Goal: Complete application form: Complete application form

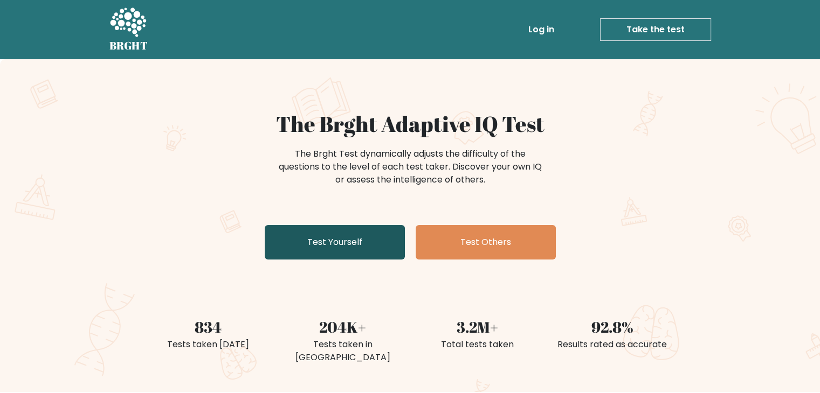
click at [323, 238] on link "Test Yourself" at bounding box center [335, 242] width 140 height 34
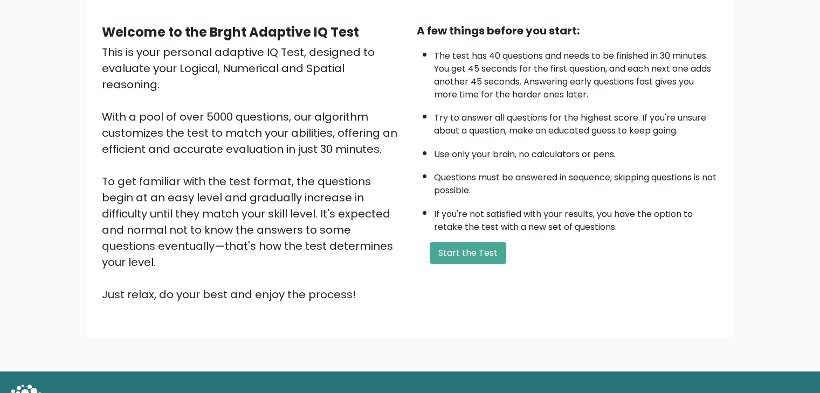
scroll to position [100, 0]
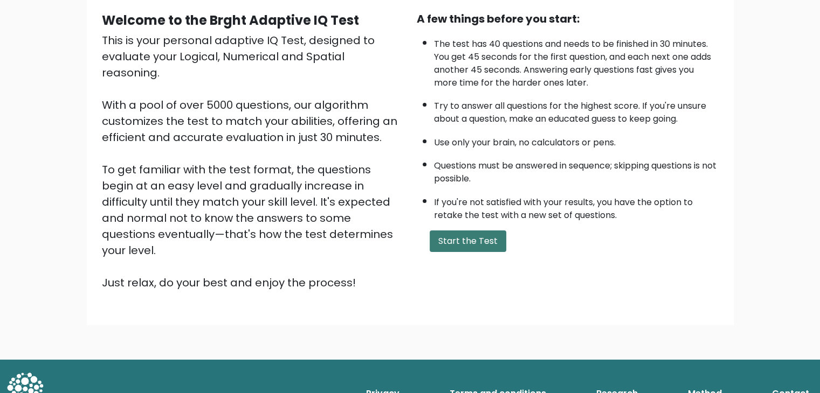
click at [470, 235] on button "Start the Test" at bounding box center [468, 242] width 77 height 22
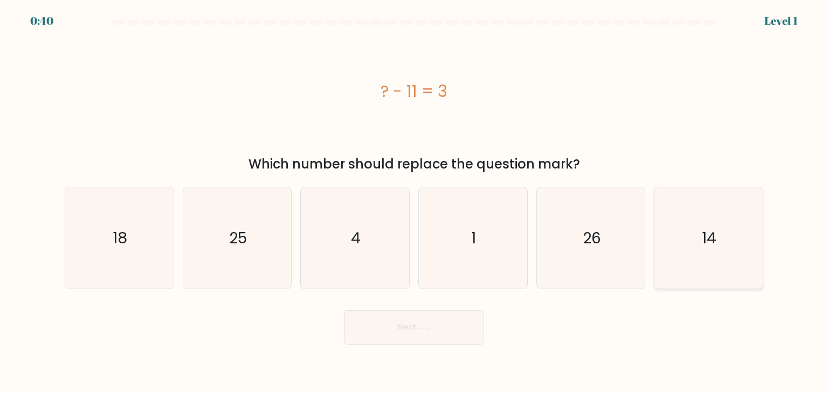
click at [717, 234] on icon "14" at bounding box center [708, 238] width 101 height 101
click at [414, 202] on input "f. 14" at bounding box center [414, 199] width 1 height 5
radio input "true"
click at [395, 330] on button "Next" at bounding box center [414, 327] width 140 height 34
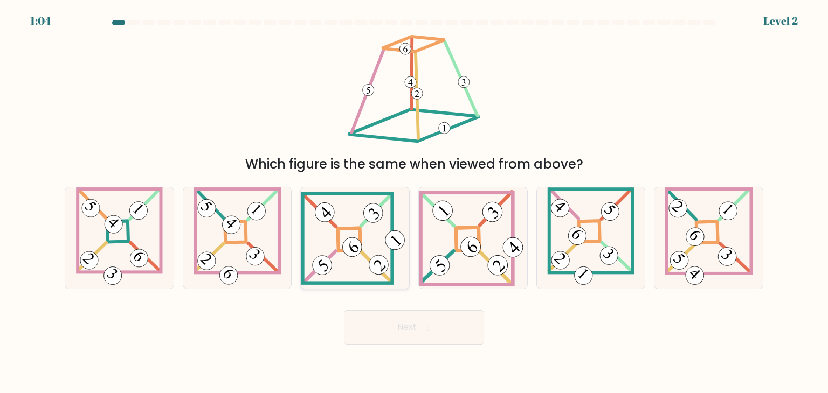
click at [341, 251] on 271 at bounding box center [349, 239] width 23 height 23
click at [414, 202] on input "c." at bounding box center [414, 199] width 1 height 5
radio input "true"
click at [406, 324] on button "Next" at bounding box center [414, 327] width 140 height 34
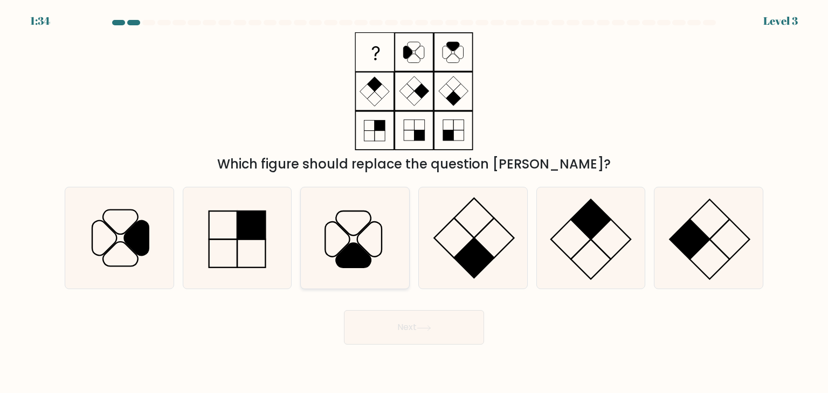
click at [359, 252] on icon at bounding box center [353, 256] width 35 height 24
click at [414, 202] on input "c." at bounding box center [414, 199] width 1 height 5
radio input "true"
click at [403, 333] on button "Next" at bounding box center [414, 327] width 140 height 34
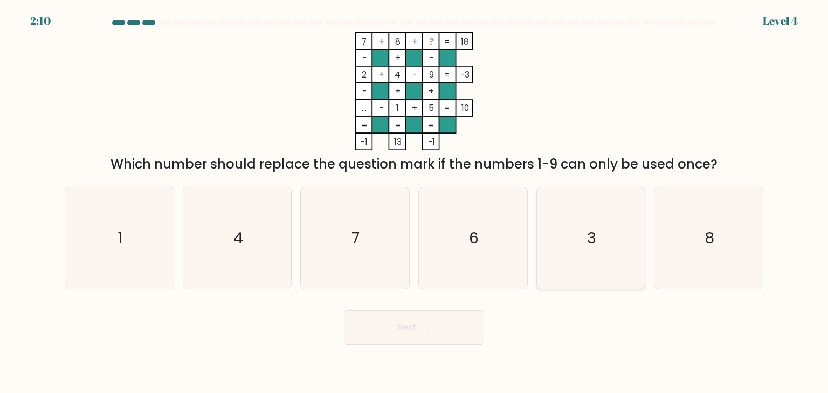
click at [584, 223] on icon "3" at bounding box center [590, 238] width 101 height 101
click at [414, 202] on input "e. 3" at bounding box center [414, 199] width 1 height 5
radio input "true"
click at [415, 333] on button "Next" at bounding box center [414, 327] width 140 height 34
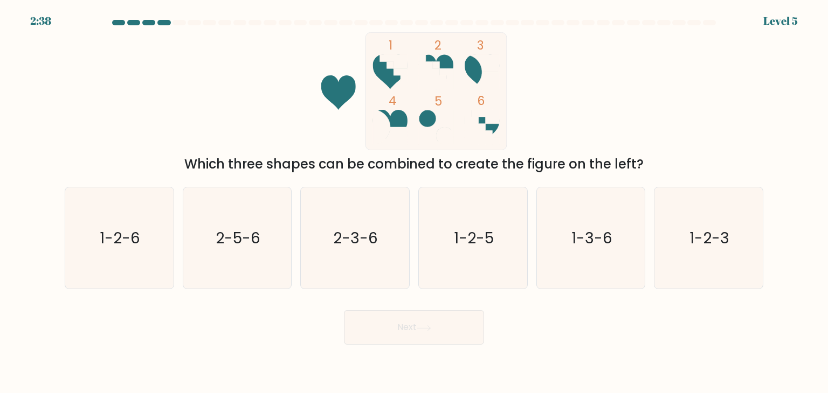
drag, startPoint x: 444, startPoint y: 60, endPoint x: 364, endPoint y: 69, distance: 80.8
click at [364, 69] on icon "1 2 3 4 5 6" at bounding box center [414, 91] width 290 height 118
click at [155, 248] on icon "1-2-6" at bounding box center [118, 238] width 101 height 101
click at [414, 202] on input "a. 1-2-6" at bounding box center [414, 199] width 1 height 5
radio input "true"
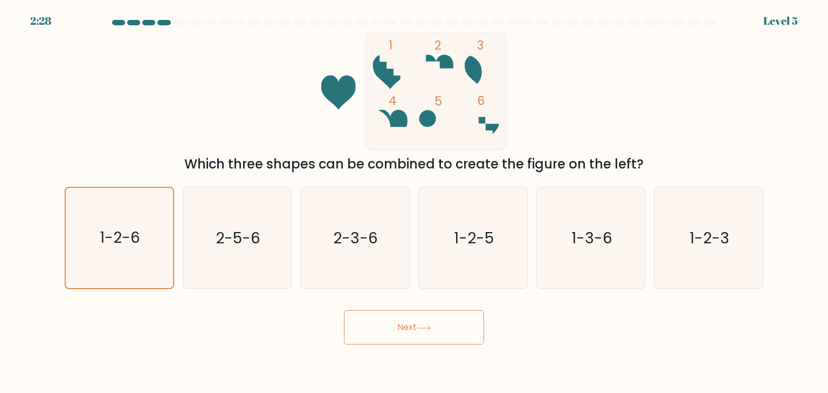
click at [445, 337] on button "Next" at bounding box center [414, 327] width 140 height 34
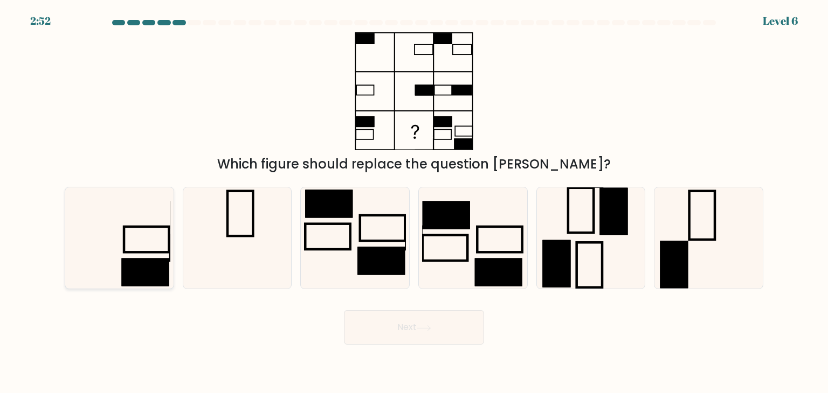
click at [136, 269] on rect at bounding box center [145, 273] width 47 height 28
click at [414, 202] on input "a." at bounding box center [414, 199] width 1 height 5
radio input "true"
click at [416, 322] on button "Next" at bounding box center [414, 327] width 140 height 34
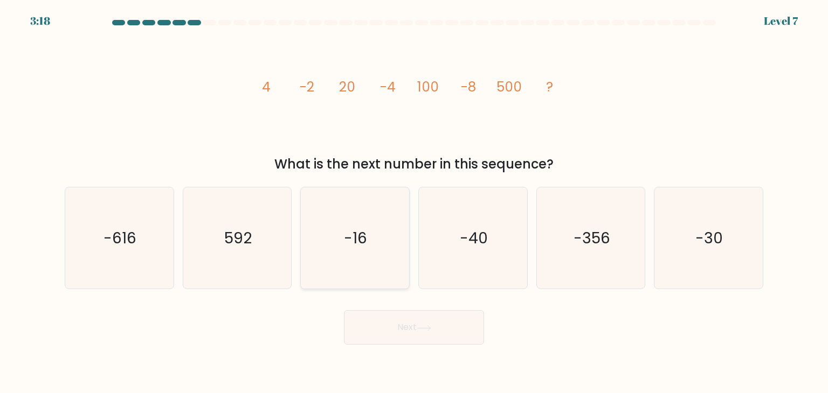
click at [338, 250] on icon "-16" at bounding box center [354, 238] width 101 height 101
click at [414, 202] on input "c. -16" at bounding box center [414, 199] width 1 height 5
radio input "true"
click at [426, 331] on button "Next" at bounding box center [414, 327] width 140 height 34
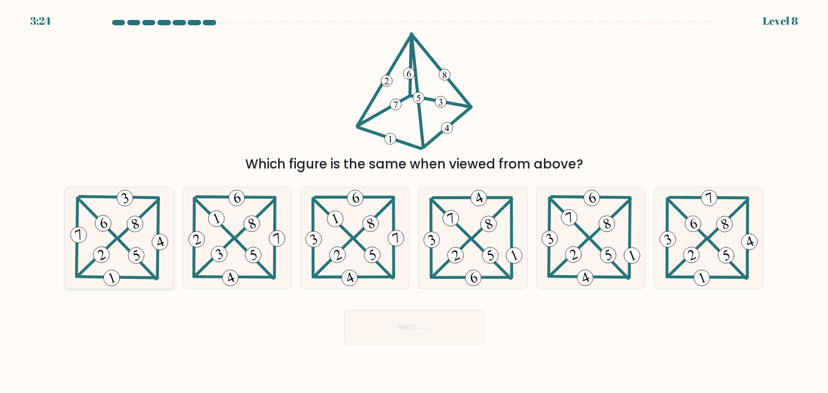
click at [110, 244] on 397 at bounding box center [97, 257] width 39 height 37
click at [414, 202] on input "a." at bounding box center [414, 199] width 1 height 5
radio input "true"
click at [434, 331] on button "Next" at bounding box center [414, 327] width 140 height 34
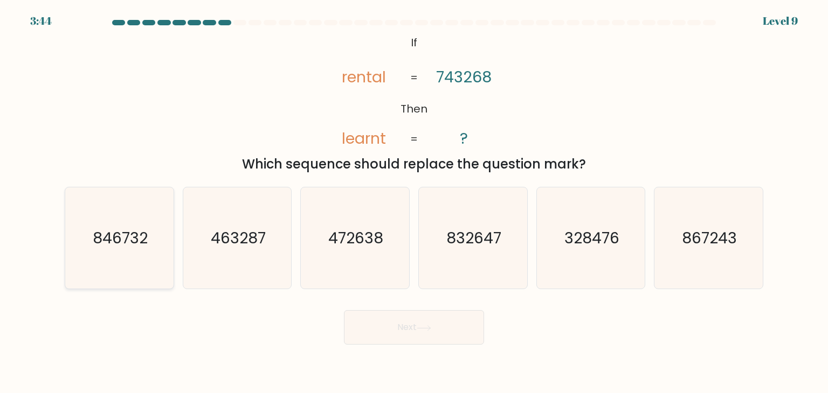
click at [152, 268] on icon "846732" at bounding box center [118, 238] width 101 height 101
click at [414, 202] on input "a. 846732" at bounding box center [414, 199] width 1 height 5
radio input "true"
click at [427, 335] on button "Next" at bounding box center [414, 327] width 140 height 34
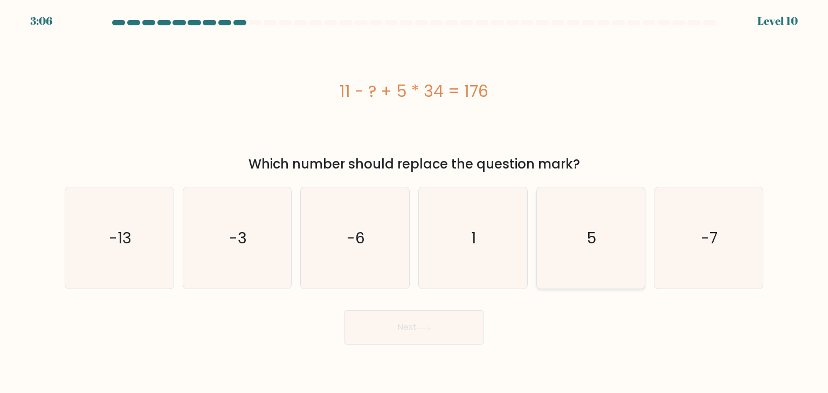
click at [595, 238] on text "5" at bounding box center [591, 238] width 9 height 22
click at [414, 202] on input "e. 5" at bounding box center [414, 199] width 1 height 5
radio input "true"
click at [396, 331] on button "Next" at bounding box center [414, 327] width 140 height 34
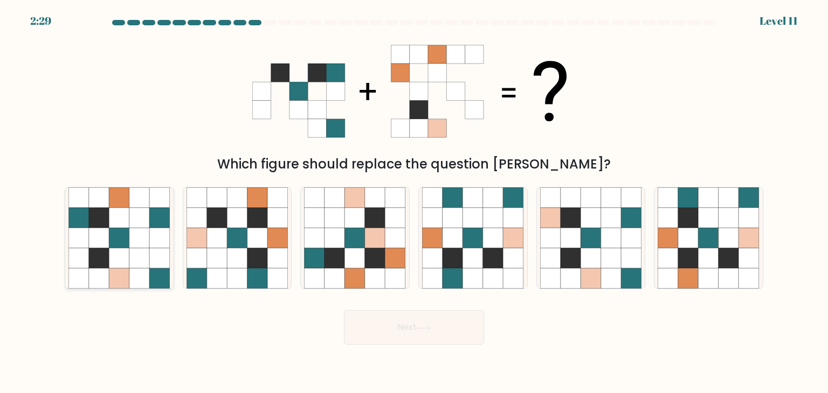
click at [139, 206] on icon at bounding box center [139, 198] width 20 height 20
click at [414, 202] on input "a." at bounding box center [414, 199] width 1 height 5
radio input "true"
click at [406, 331] on button "Next" at bounding box center [414, 327] width 140 height 34
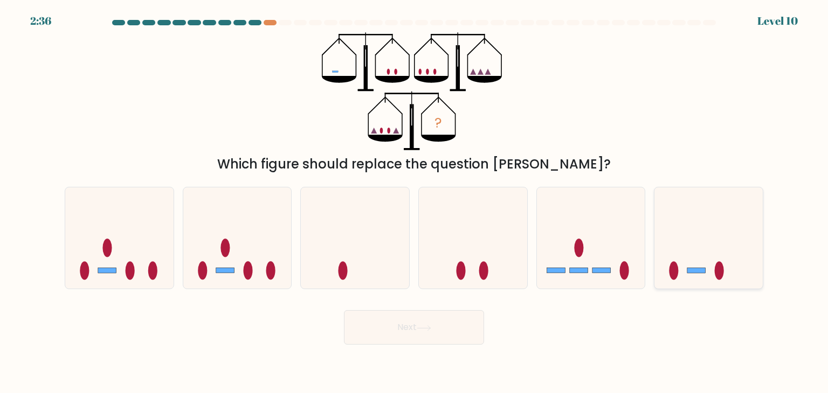
click at [681, 266] on icon at bounding box center [708, 237] width 108 height 89
click at [414, 202] on input "f." at bounding box center [414, 199] width 1 height 5
radio input "true"
click at [397, 328] on button "Next" at bounding box center [414, 327] width 140 height 34
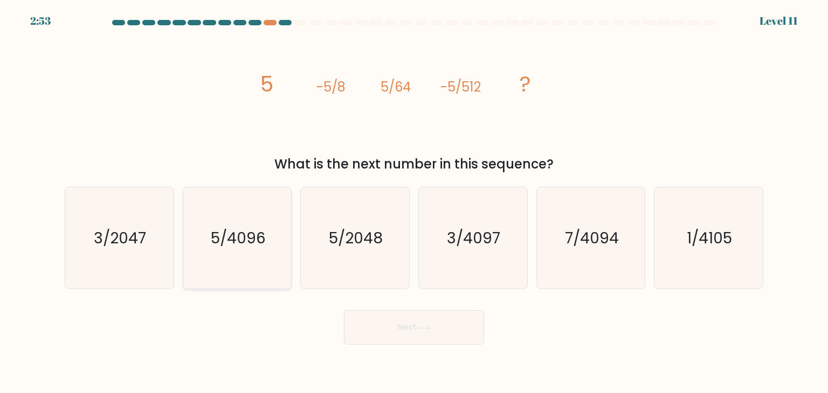
click at [258, 252] on icon "5/4096" at bounding box center [236, 238] width 101 height 101
click at [414, 202] on input "b. 5/4096" at bounding box center [414, 199] width 1 height 5
radio input "true"
click at [430, 331] on button "Next" at bounding box center [414, 327] width 140 height 34
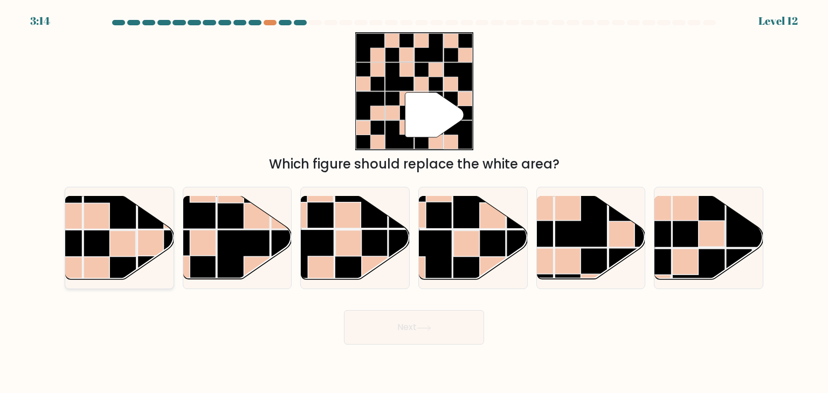
click at [114, 245] on rect at bounding box center [123, 244] width 26 height 26
click at [414, 202] on input "a." at bounding box center [414, 199] width 1 height 5
radio input "true"
click at [406, 330] on button "Next" at bounding box center [414, 327] width 140 height 34
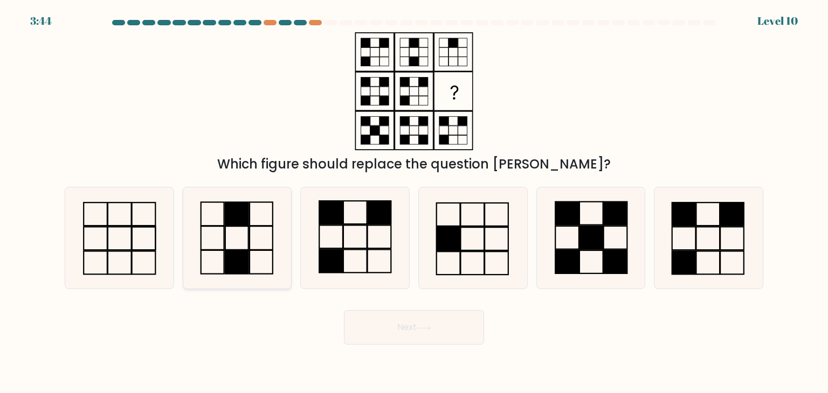
click at [229, 235] on icon at bounding box center [236, 238] width 101 height 101
click at [414, 202] on input "b." at bounding box center [414, 199] width 1 height 5
radio input "true"
click at [448, 321] on button "Next" at bounding box center [414, 327] width 140 height 34
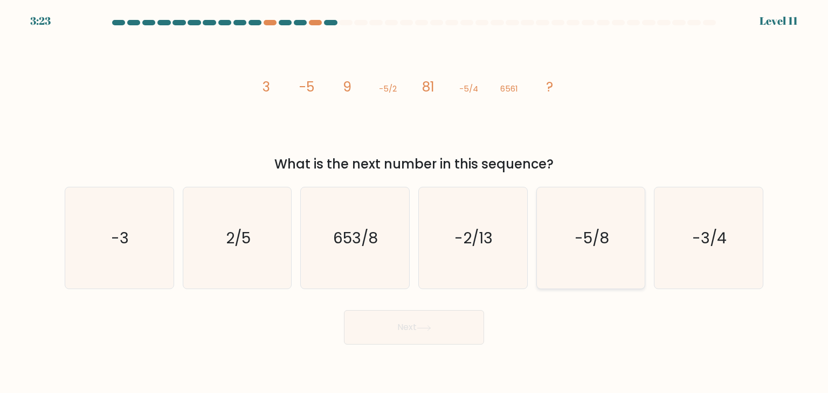
click at [584, 236] on text "-5/8" at bounding box center [592, 238] width 34 height 22
click at [414, 202] on input "e. -5/8" at bounding box center [414, 199] width 1 height 5
radio input "true"
click at [421, 333] on button "Next" at bounding box center [414, 327] width 140 height 34
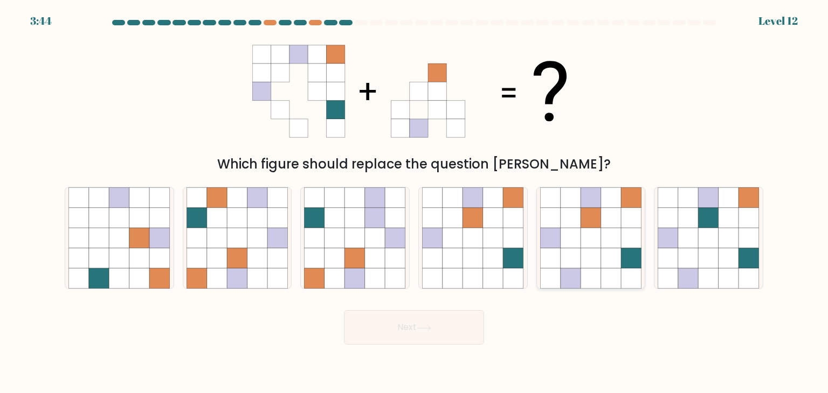
click at [601, 284] on icon at bounding box center [611, 279] width 20 height 20
click at [414, 202] on input "e." at bounding box center [414, 199] width 1 height 5
radio input "true"
click at [407, 327] on button "Next" at bounding box center [414, 327] width 140 height 34
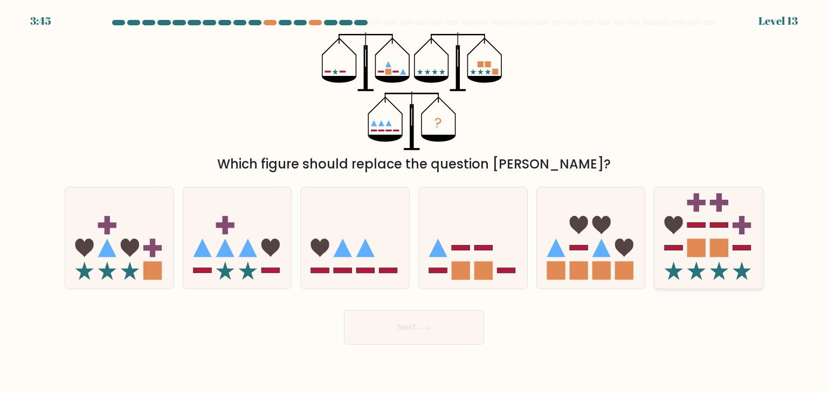
click at [721, 262] on icon at bounding box center [708, 237] width 108 height 89
click at [414, 202] on input "f." at bounding box center [414, 199] width 1 height 5
radio input "true"
click at [261, 268] on rect at bounding box center [270, 270] width 18 height 5
click at [414, 202] on input "b." at bounding box center [414, 199] width 1 height 5
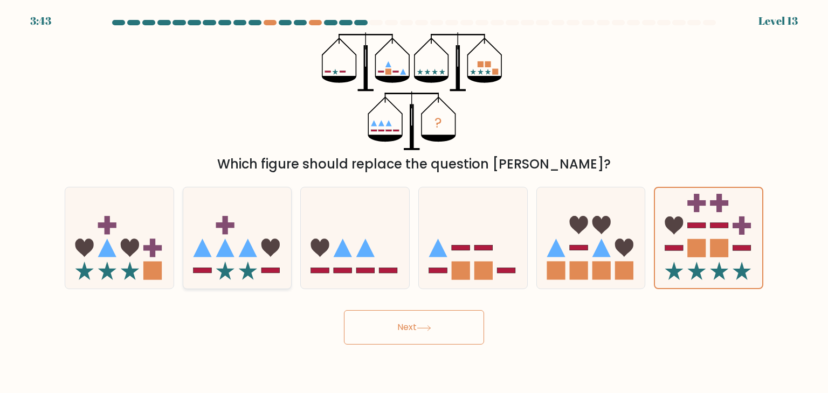
radio input "true"
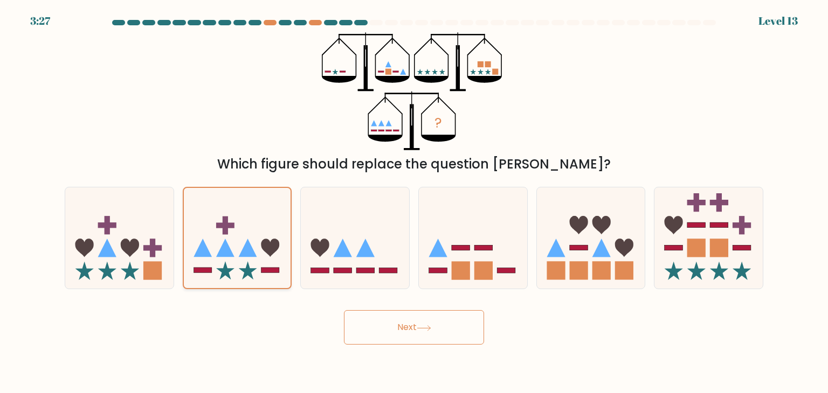
click at [239, 238] on icon at bounding box center [237, 238] width 107 height 89
click at [414, 202] on input "b." at bounding box center [414, 199] width 1 height 5
click at [382, 327] on button "Next" at bounding box center [414, 327] width 140 height 34
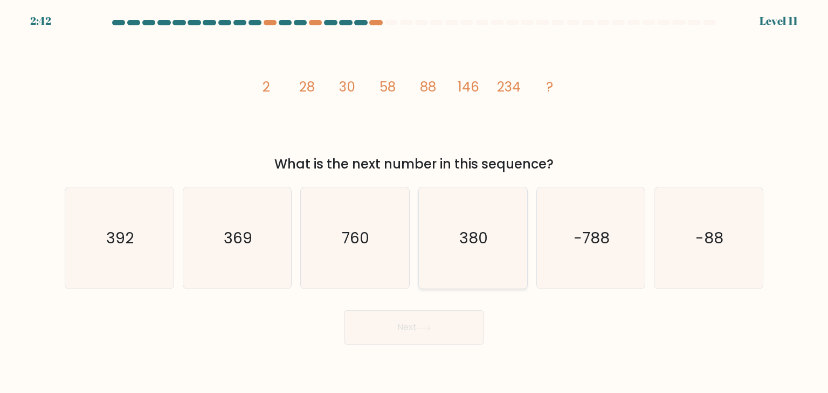
click at [486, 215] on icon "380" at bounding box center [472, 238] width 101 height 101
click at [414, 202] on input "d. 380" at bounding box center [414, 199] width 1 height 5
radio input "true"
click at [438, 321] on button "Next" at bounding box center [414, 327] width 140 height 34
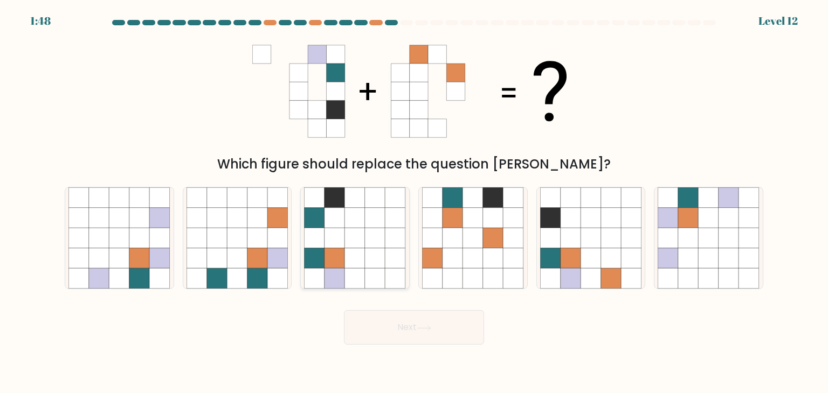
click at [335, 246] on icon at bounding box center [334, 238] width 20 height 20
click at [414, 202] on input "c." at bounding box center [414, 199] width 1 height 5
radio input "true"
click at [246, 274] on icon at bounding box center [237, 279] width 20 height 20
click at [414, 202] on input "b." at bounding box center [414, 199] width 1 height 5
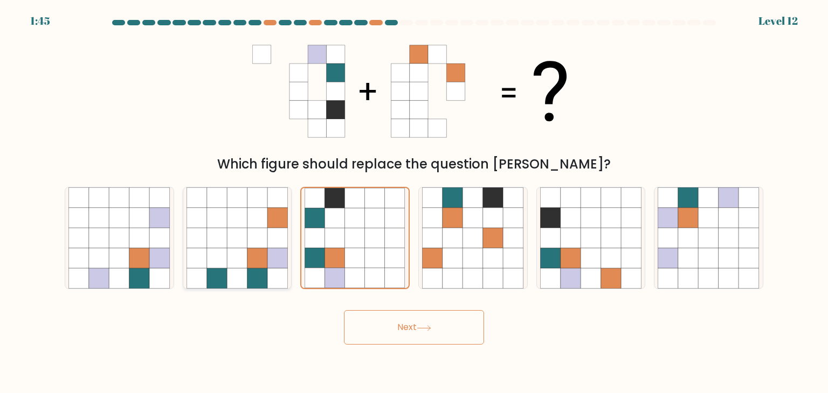
radio input "true"
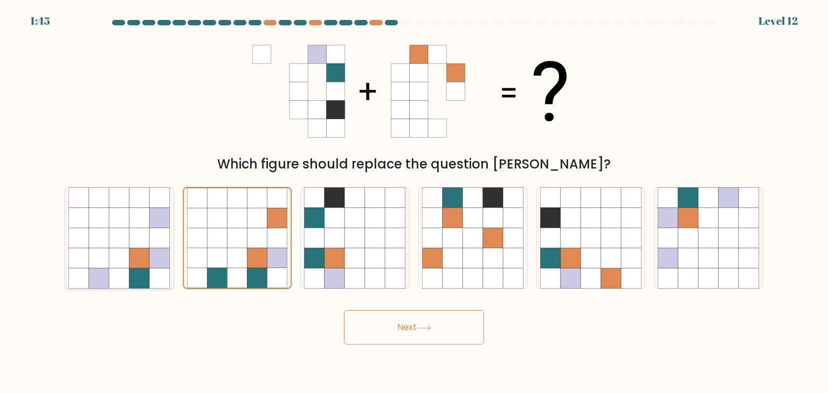
click at [167, 274] on icon at bounding box center [160, 279] width 20 height 20
click at [414, 202] on input "a." at bounding box center [414, 199] width 1 height 5
radio input "true"
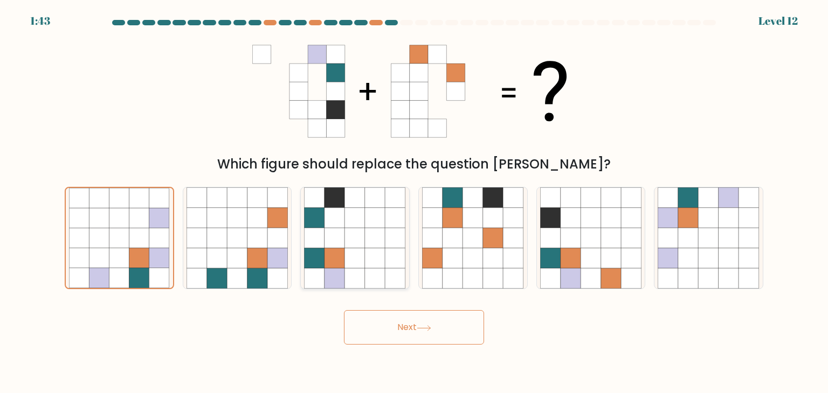
click at [352, 246] on icon at bounding box center [355, 238] width 20 height 20
click at [414, 202] on input "c." at bounding box center [414, 199] width 1 height 5
radio input "true"
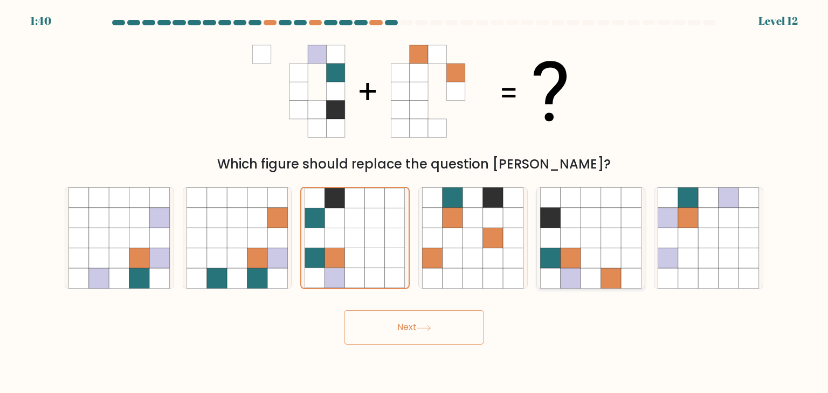
click at [566, 259] on icon at bounding box center [571, 258] width 20 height 20
click at [414, 202] on input "e." at bounding box center [414, 199] width 1 height 5
radio input "true"
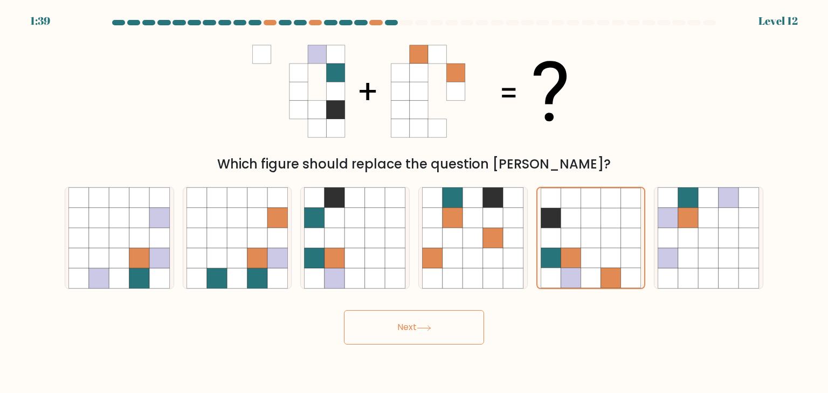
click at [440, 330] on button "Next" at bounding box center [414, 327] width 140 height 34
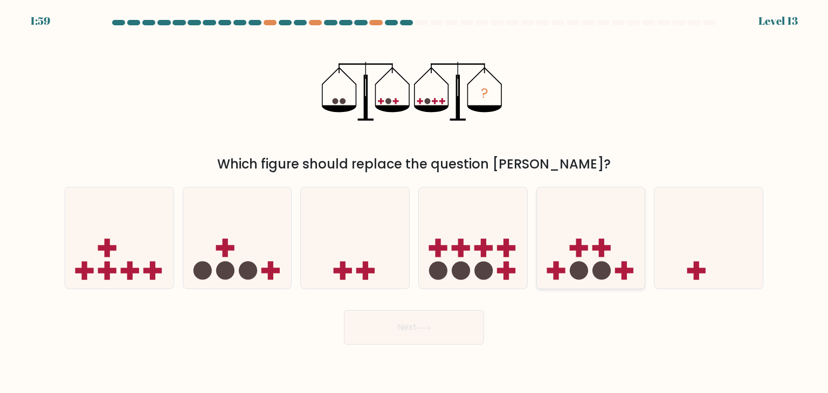
click at [597, 272] on circle at bounding box center [601, 271] width 18 height 18
click at [414, 202] on input "e." at bounding box center [414, 199] width 1 height 5
radio input "true"
click at [394, 324] on button "Next" at bounding box center [414, 327] width 140 height 34
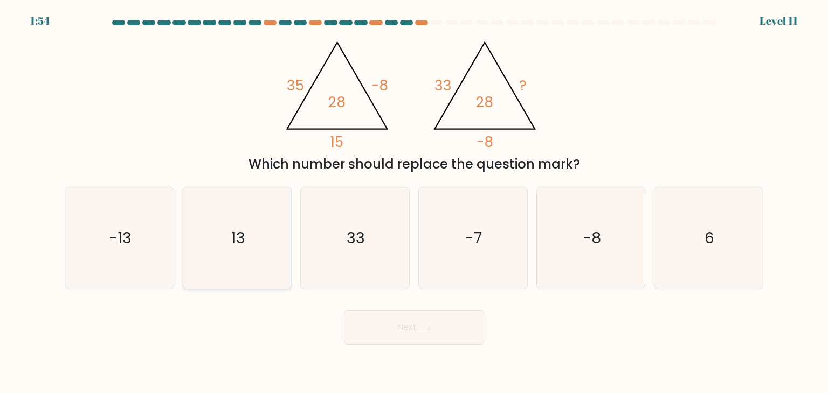
click at [266, 262] on icon "13" at bounding box center [236, 238] width 101 height 101
click at [414, 202] on input "b. 13" at bounding box center [414, 199] width 1 height 5
radio input "true"
click at [393, 324] on button "Next" at bounding box center [414, 327] width 140 height 34
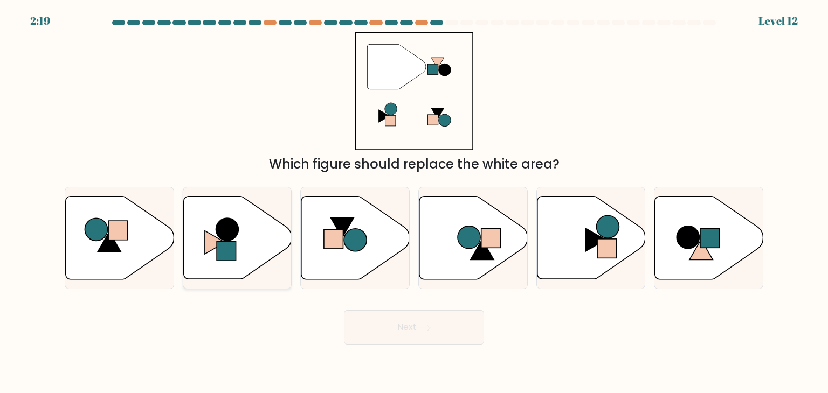
click at [236, 250] on rect at bounding box center [226, 251] width 19 height 19
click at [414, 202] on input "b." at bounding box center [414, 199] width 1 height 5
radio input "true"
click at [406, 328] on button "Next" at bounding box center [414, 327] width 140 height 34
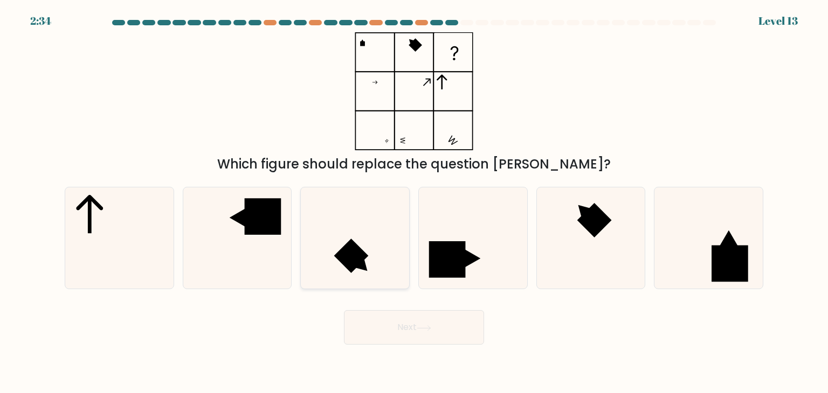
click at [360, 261] on rect at bounding box center [351, 256] width 34 height 34
click at [414, 202] on input "c." at bounding box center [414, 199] width 1 height 5
radio input "true"
click at [421, 324] on button "Next" at bounding box center [414, 327] width 140 height 34
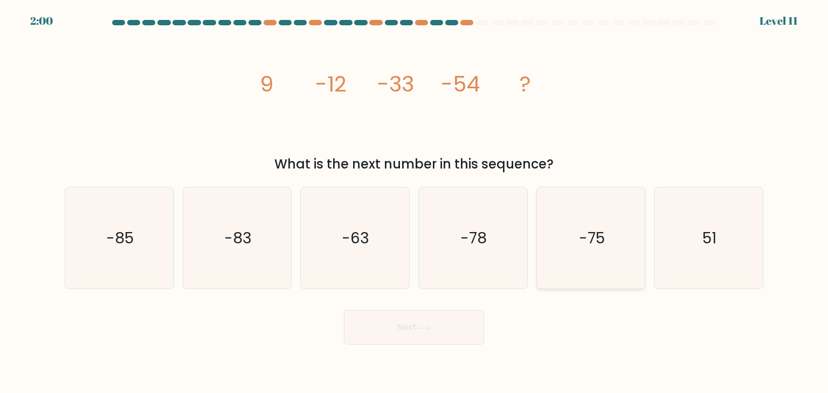
click at [592, 253] on icon "-75" at bounding box center [590, 238] width 101 height 101
click at [414, 202] on input "e. -75" at bounding box center [414, 199] width 1 height 5
radio input "true"
click at [399, 324] on button "Next" at bounding box center [414, 327] width 140 height 34
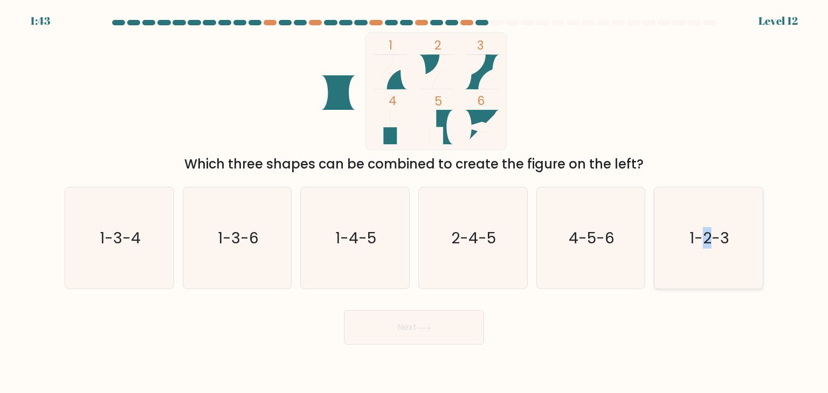
click at [707, 244] on text "1-2-3" at bounding box center [709, 238] width 40 height 22
click at [704, 261] on icon "1-2-3" at bounding box center [708, 238] width 101 height 101
click at [414, 202] on input "f. 1-2-3" at bounding box center [414, 199] width 1 height 5
radio input "true"
click at [414, 329] on button "Next" at bounding box center [414, 327] width 140 height 34
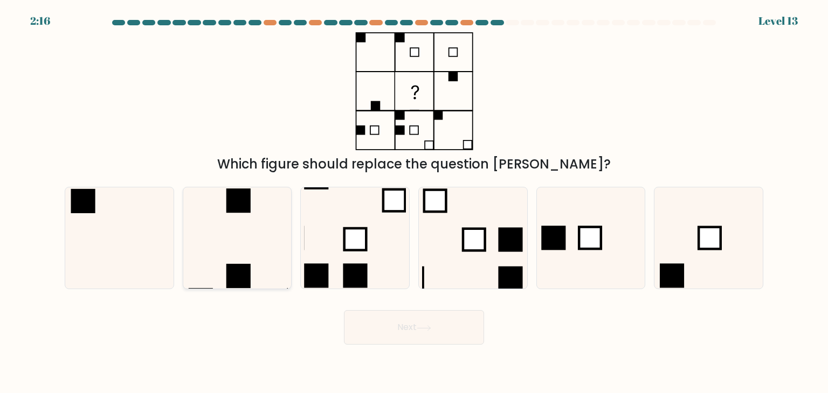
click at [224, 239] on icon at bounding box center [236, 238] width 101 height 101
click at [414, 202] on input "b." at bounding box center [414, 199] width 1 height 5
radio input "true"
click at [427, 336] on button "Next" at bounding box center [414, 327] width 140 height 34
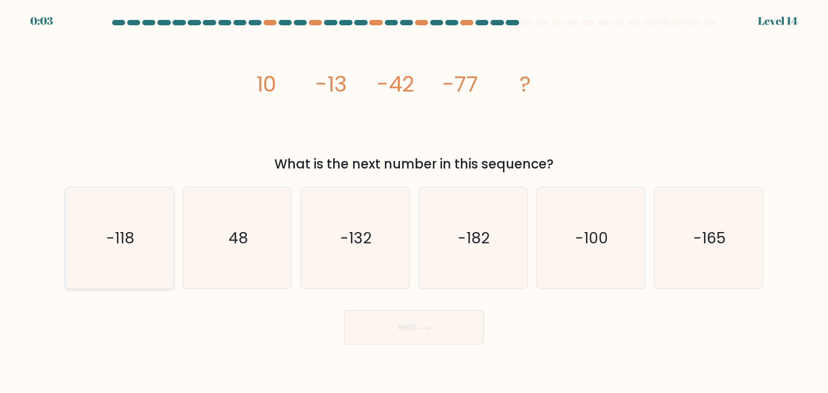
click at [135, 251] on icon "-118" at bounding box center [118, 238] width 101 height 101
click at [414, 202] on input "a. -118" at bounding box center [414, 199] width 1 height 5
radio input "true"
click at [384, 323] on button "Next" at bounding box center [414, 327] width 140 height 34
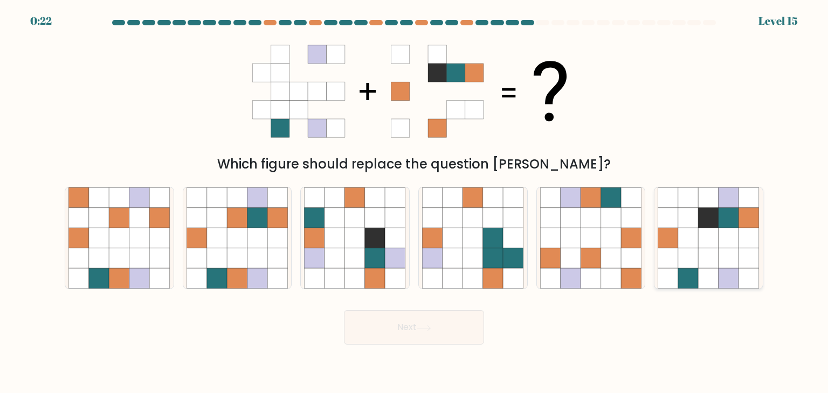
click at [729, 270] on icon at bounding box center [728, 279] width 20 height 20
click at [414, 202] on input "f." at bounding box center [414, 199] width 1 height 5
radio input "true"
click at [401, 324] on button "Next" at bounding box center [414, 327] width 140 height 34
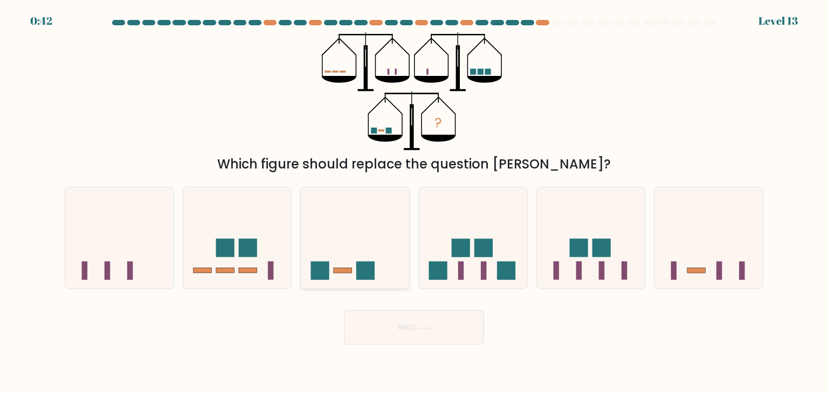
click at [372, 248] on icon at bounding box center [355, 237] width 108 height 89
click at [414, 202] on input "c." at bounding box center [414, 199] width 1 height 5
radio input "true"
click at [399, 323] on button "Next" at bounding box center [414, 327] width 140 height 34
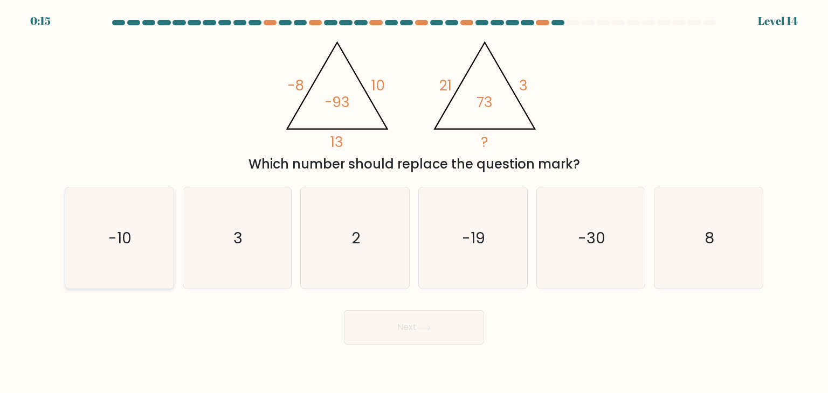
click at [124, 242] on text "-10" at bounding box center [120, 238] width 23 height 22
click at [414, 202] on input "a. -10" at bounding box center [414, 199] width 1 height 5
radio input "true"
click at [688, 251] on icon "8" at bounding box center [708, 238] width 101 height 101
click at [414, 202] on input "f. 8" at bounding box center [414, 199] width 1 height 5
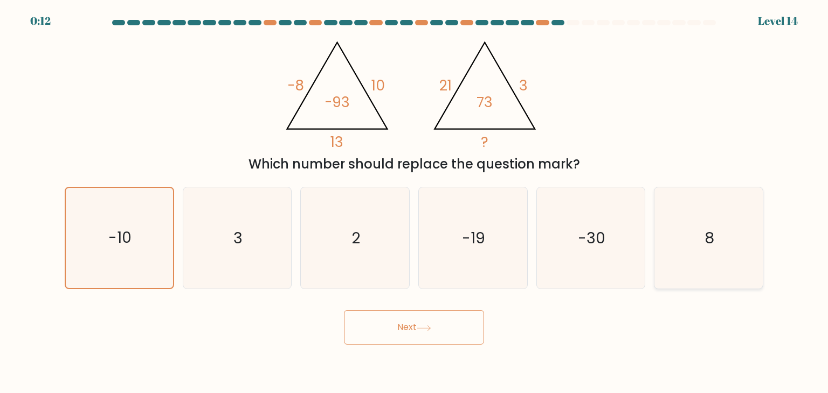
radio input "true"
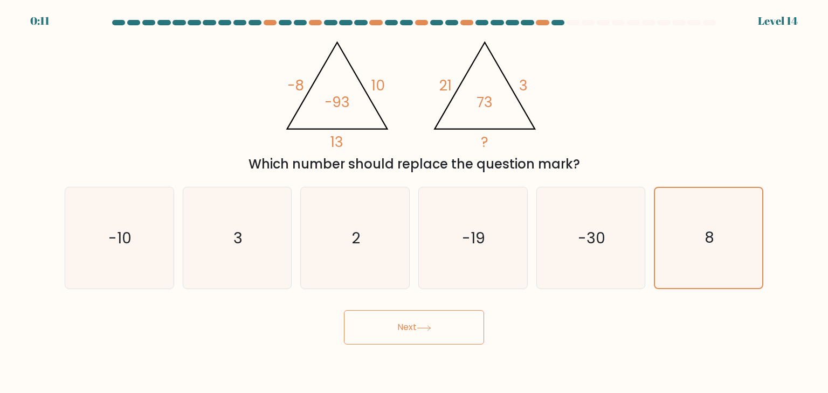
click at [411, 335] on button "Next" at bounding box center [414, 327] width 140 height 34
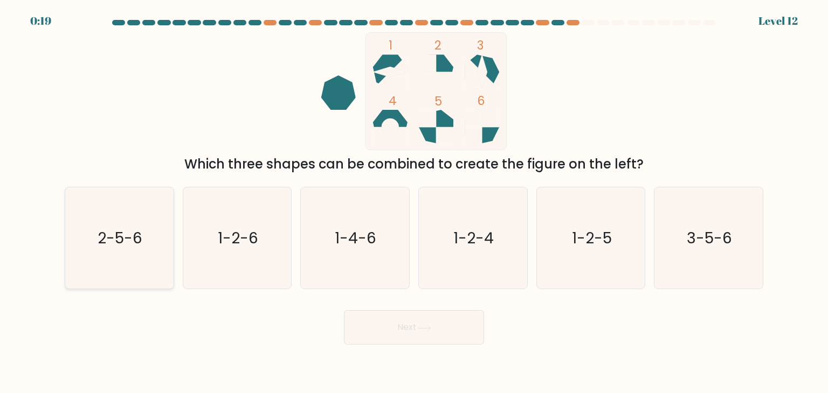
click at [139, 251] on icon "2-5-6" at bounding box center [118, 238] width 101 height 101
click at [414, 202] on input "a. 2-5-6" at bounding box center [414, 199] width 1 height 5
radio input "true"
click at [418, 320] on button "Next" at bounding box center [414, 327] width 140 height 34
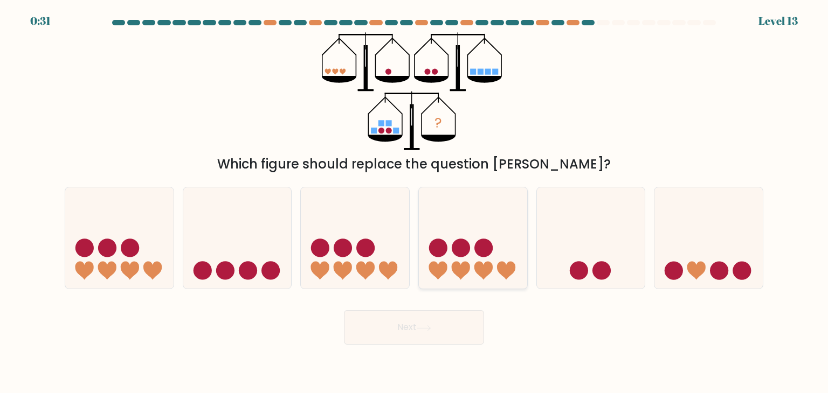
click at [488, 273] on icon at bounding box center [483, 271] width 18 height 18
click at [414, 202] on input "d." at bounding box center [414, 199] width 1 height 5
radio input "true"
click at [434, 332] on button "Next" at bounding box center [414, 327] width 140 height 34
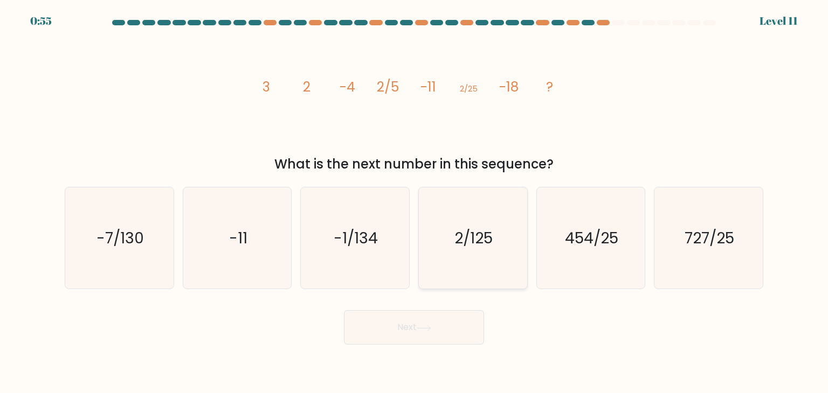
click at [475, 259] on icon "2/125" at bounding box center [472, 238] width 101 height 101
click at [414, 202] on input "d. 2/125" at bounding box center [414, 199] width 1 height 5
radio input "true"
click at [400, 334] on button "Next" at bounding box center [414, 327] width 140 height 34
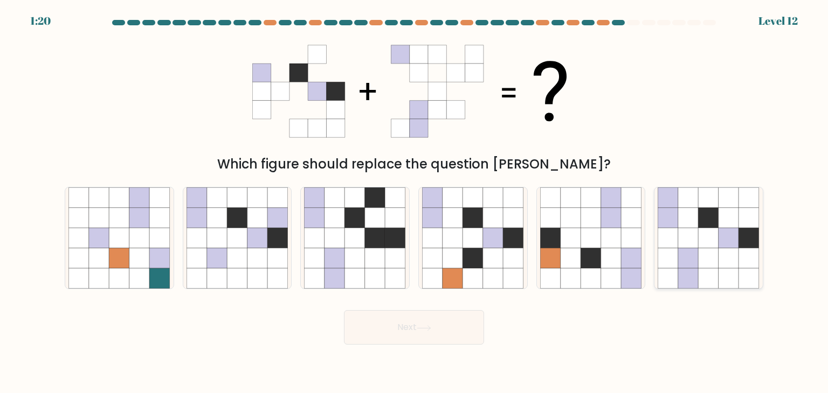
click at [715, 256] on icon at bounding box center [709, 258] width 20 height 20
click at [414, 202] on input "f." at bounding box center [414, 199] width 1 height 5
radio input "true"
click at [399, 333] on button "Next" at bounding box center [414, 327] width 140 height 34
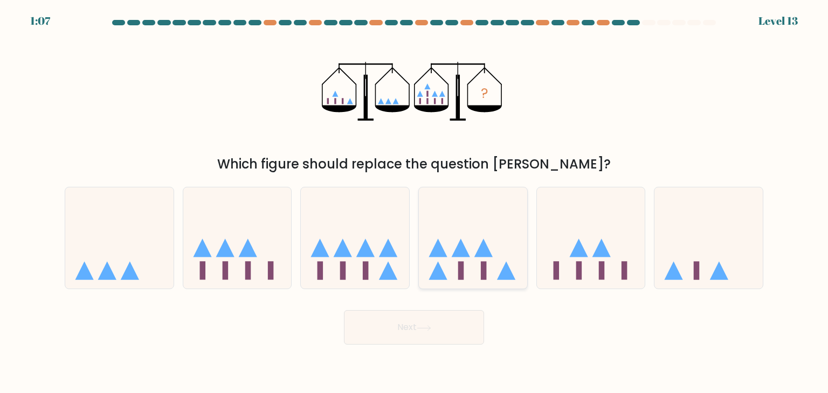
click at [473, 272] on icon at bounding box center [473, 237] width 108 height 89
click at [414, 202] on input "d." at bounding box center [414, 199] width 1 height 5
radio input "true"
click at [413, 331] on button "Next" at bounding box center [414, 327] width 140 height 34
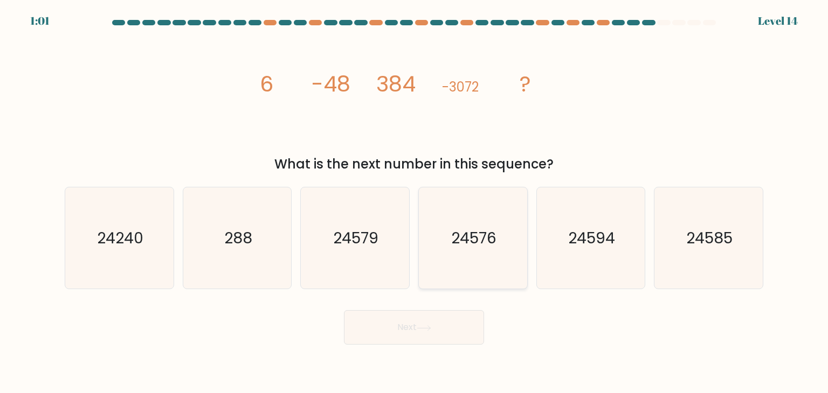
click at [496, 240] on text "24576" at bounding box center [473, 238] width 45 height 22
click at [414, 202] on input "d. 24576" at bounding box center [414, 199] width 1 height 5
radio input "true"
click at [431, 330] on icon at bounding box center [424, 329] width 15 height 6
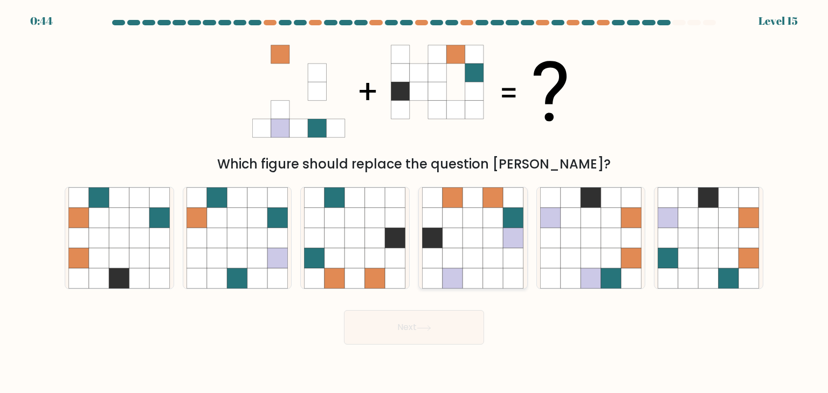
click at [453, 219] on icon at bounding box center [452, 218] width 20 height 20
click at [414, 202] on input "d." at bounding box center [414, 199] width 1 height 5
radio input "true"
click at [419, 337] on button "Next" at bounding box center [414, 327] width 140 height 34
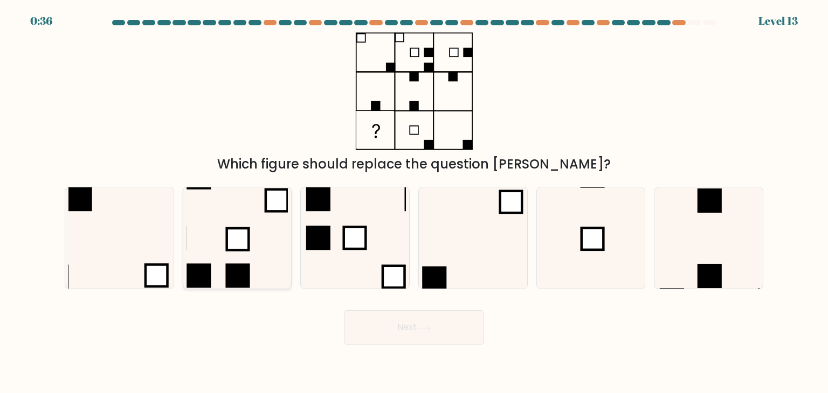
click at [245, 222] on icon at bounding box center [236, 238] width 101 height 101
click at [414, 202] on input "b." at bounding box center [414, 199] width 1 height 5
radio input "true"
click at [394, 272] on rect at bounding box center [394, 277] width 22 height 22
click at [414, 202] on input "c." at bounding box center [414, 199] width 1 height 5
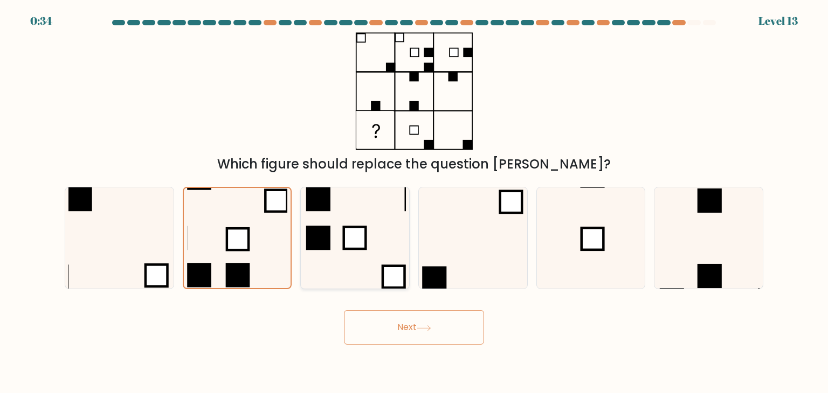
radio input "true"
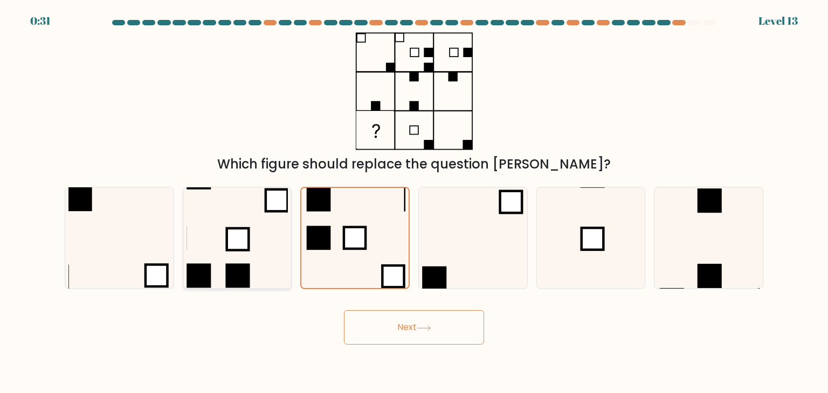
click at [235, 273] on rect at bounding box center [237, 276] width 24 height 24
click at [414, 202] on input "b." at bounding box center [414, 199] width 1 height 5
radio input "true"
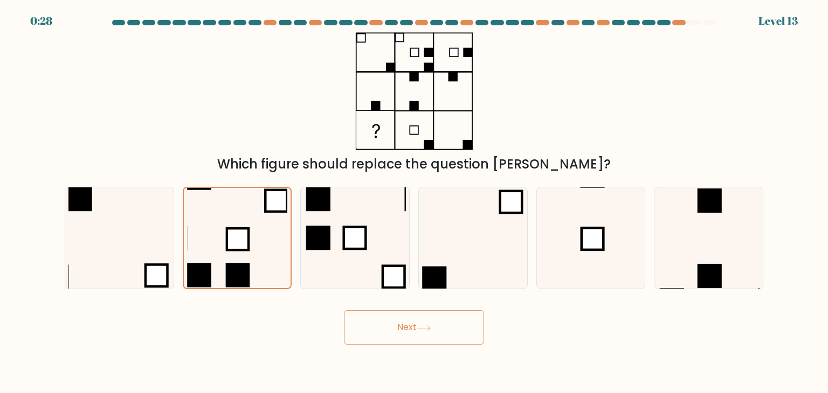
click at [409, 326] on button "Next" at bounding box center [414, 327] width 140 height 34
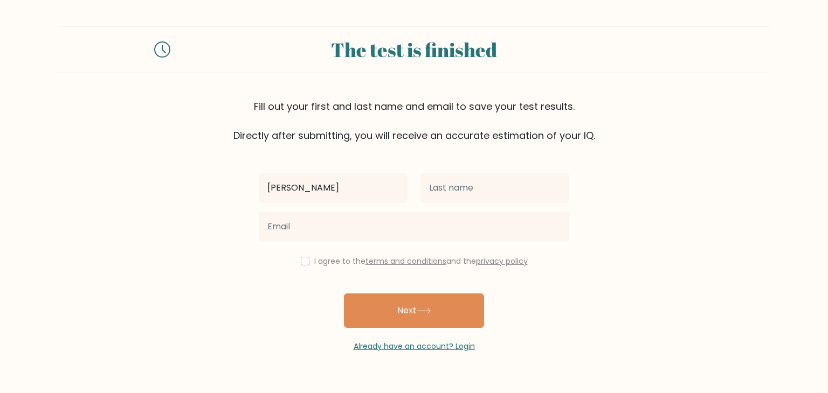
click at [374, 194] on input "Aimee Nerchelle" at bounding box center [333, 188] width 149 height 30
type input "Aimee"
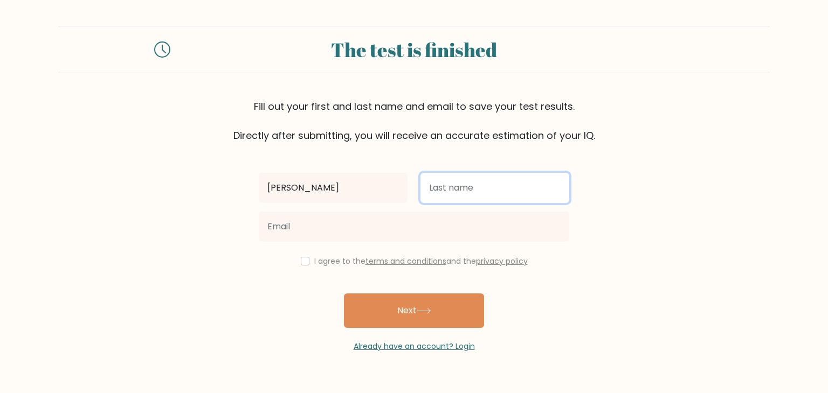
click at [453, 188] on input "text" at bounding box center [494, 188] width 149 height 30
type input "Auditor"
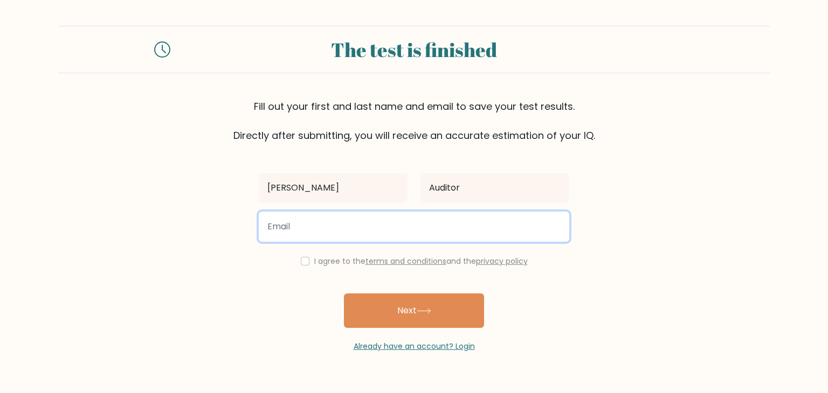
click at [316, 233] on input "email" at bounding box center [414, 227] width 310 height 30
type input "aimwork13@gmail.com"
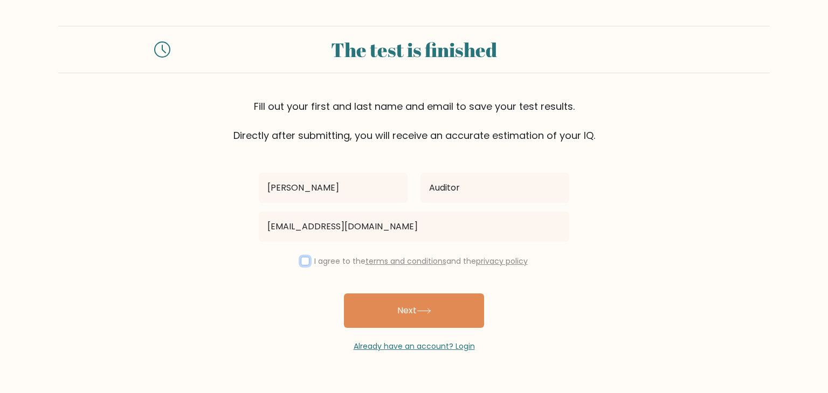
click at [301, 259] on input "checkbox" at bounding box center [305, 261] width 9 height 9
checkbox input "true"
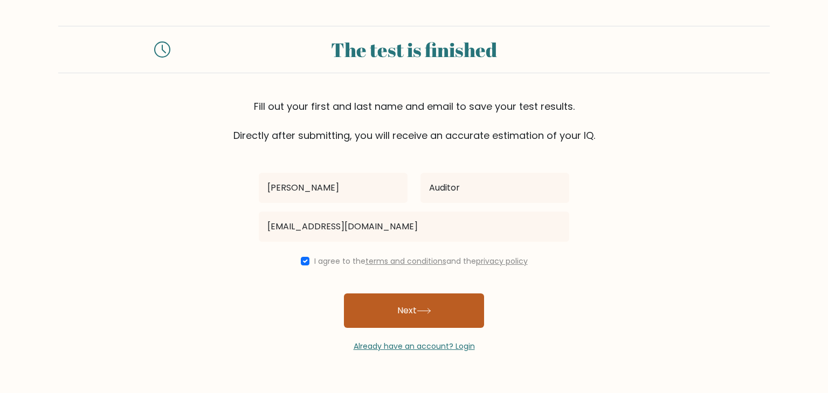
click at [406, 309] on button "Next" at bounding box center [414, 311] width 140 height 34
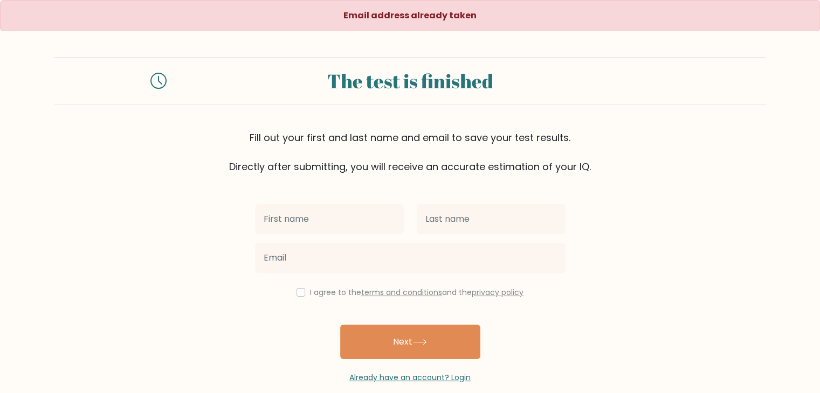
click at [347, 222] on input "text" at bounding box center [329, 219] width 149 height 30
type input "a"
type input "aimee"
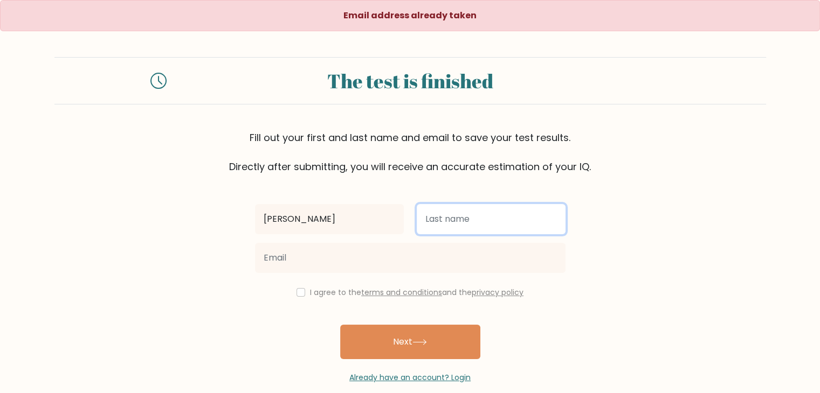
click at [440, 213] on input "text" at bounding box center [491, 219] width 149 height 30
type input "Auditor"
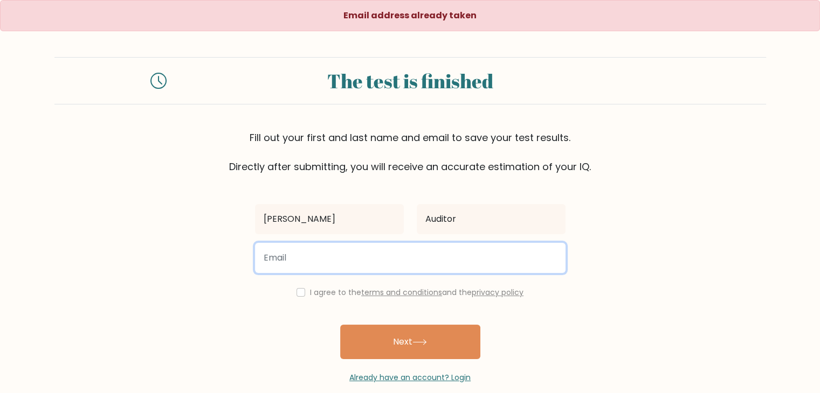
click at [321, 256] on input "email" at bounding box center [410, 258] width 310 height 30
click at [291, 258] on input "email" at bounding box center [410, 258] width 310 height 30
type input "amarafowler096@gmail.com"
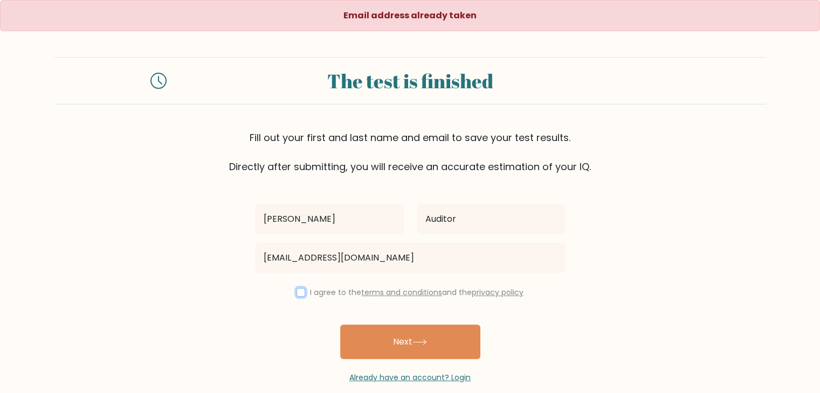
click at [300, 289] on input "checkbox" at bounding box center [300, 292] width 9 height 9
checkbox input "true"
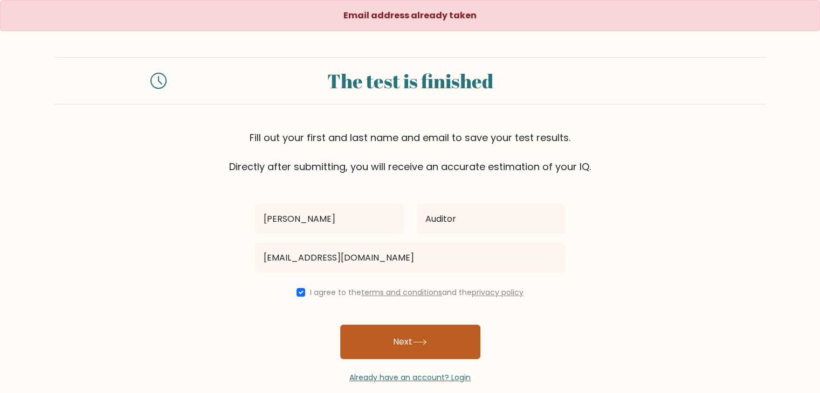
click at [420, 340] on icon at bounding box center [419, 343] width 15 height 6
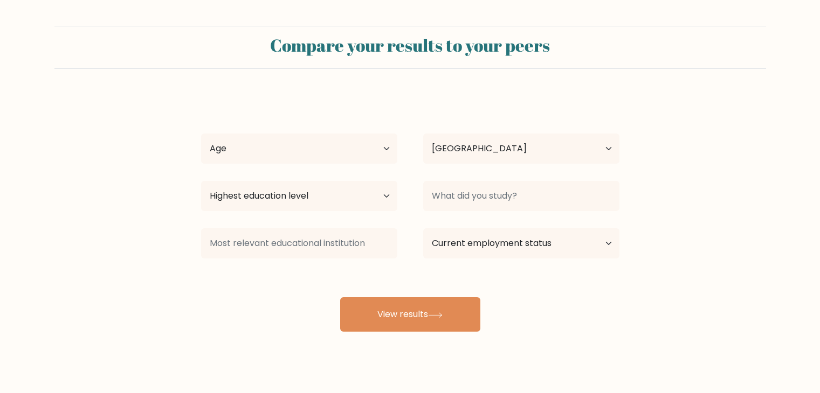
select select "PH"
click at [334, 147] on select "Age Under 18 years old 18-24 years old 25-34 years old 35-44 years old 45-54 ye…" at bounding box center [299, 149] width 196 height 30
select select "18_24"
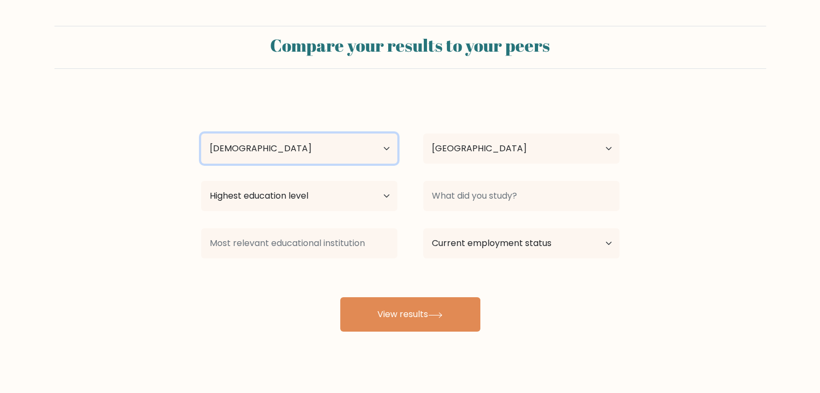
click at [201, 134] on select "Age Under 18 years old 18-24 years old 25-34 years old 35-44 years old 45-54 ye…" at bounding box center [299, 149] width 196 height 30
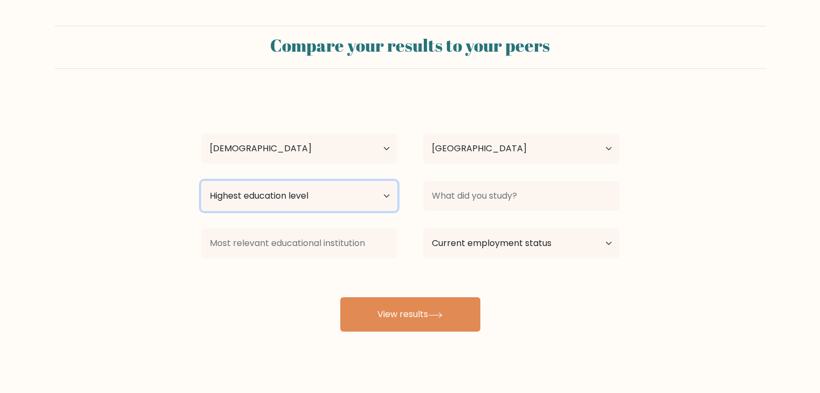
click at [304, 195] on select "Highest education level No schooling Primary Lower Secondary Upper Secondary Oc…" at bounding box center [299, 196] width 196 height 30
select select "bachelors_degree"
click at [201, 181] on select "Highest education level No schooling Primary Lower Secondary Upper Secondary Oc…" at bounding box center [299, 196] width 196 height 30
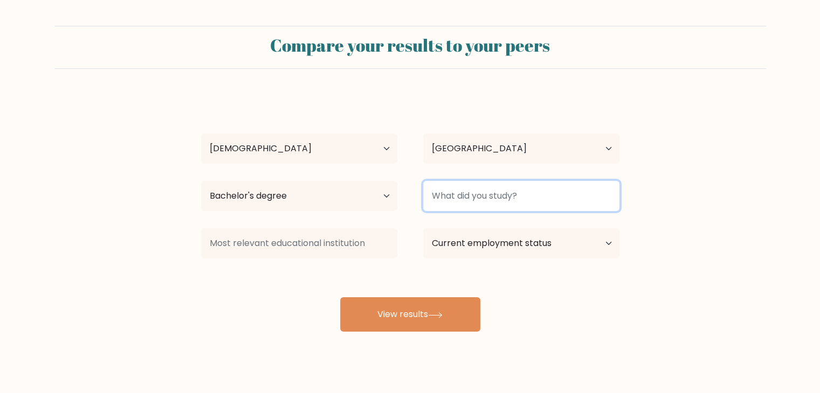
click at [550, 193] on input at bounding box center [521, 196] width 196 height 30
type input "n/a"
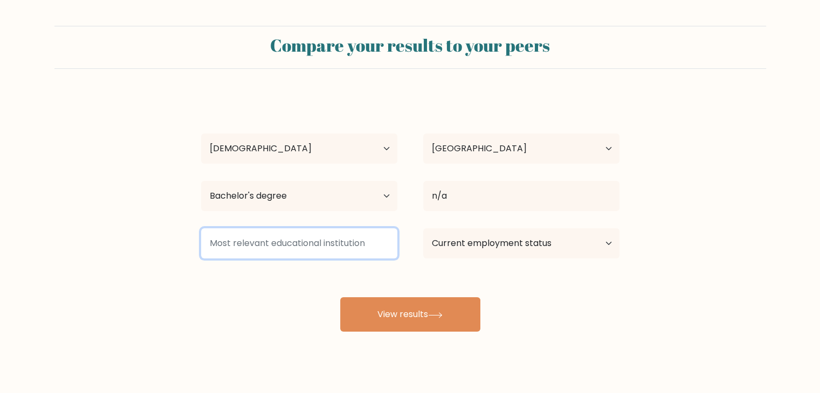
click at [335, 244] on input at bounding box center [299, 244] width 196 height 30
type input "n/a"
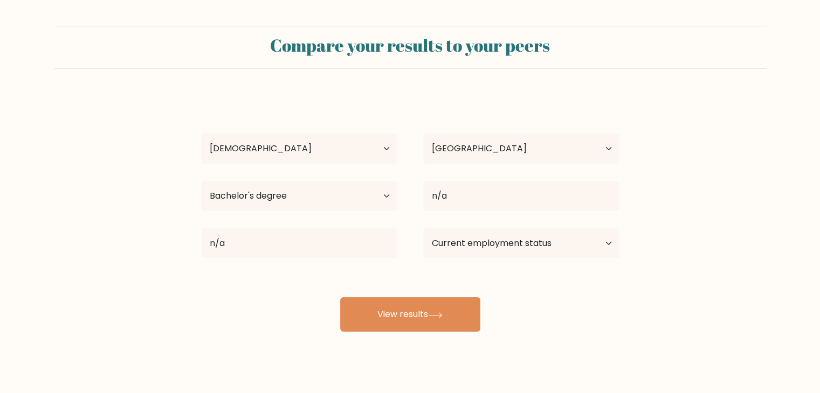
drag, startPoint x: 526, startPoint y: 219, endPoint x: 528, endPoint y: 230, distance: 10.9
click at [528, 224] on div "aimee Auditor Age Under 18 years old 18-24 years old 25-34 years old 35-44 year…" at bounding box center [410, 213] width 431 height 237
click at [518, 239] on select "Current employment status Employed Student Retired Other / prefer not to answer" at bounding box center [521, 244] width 196 height 30
select select "other"
click at [423, 229] on select "Current employment status Employed Student Retired Other / prefer not to answer" at bounding box center [521, 244] width 196 height 30
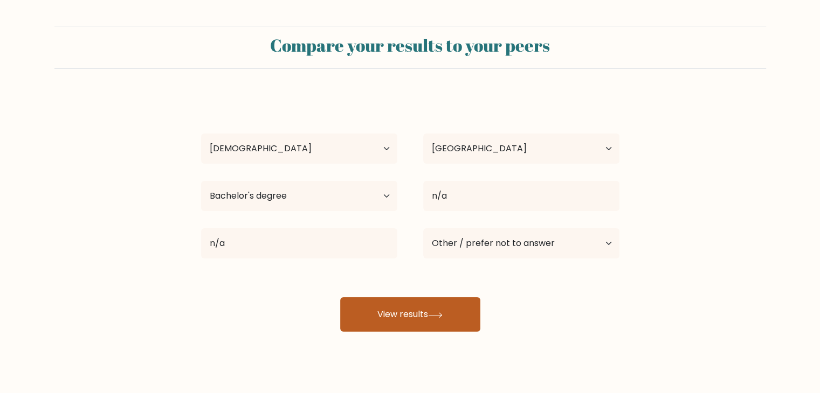
click at [434, 323] on button "View results" at bounding box center [410, 315] width 140 height 34
